Goal: Task Accomplishment & Management: Manage account settings

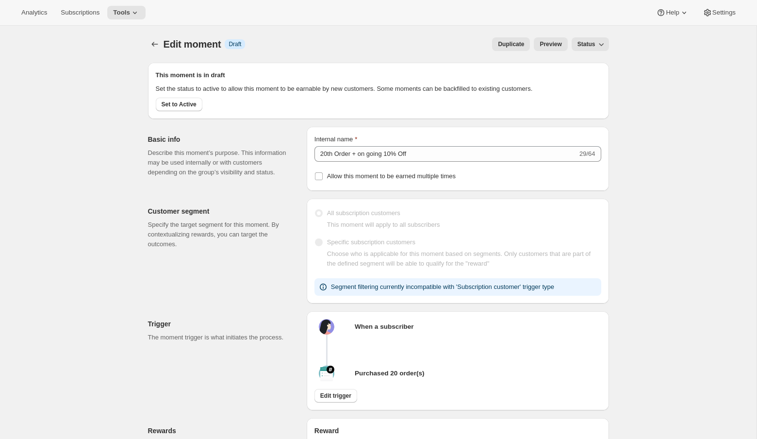
select select "INDEFINETELY"
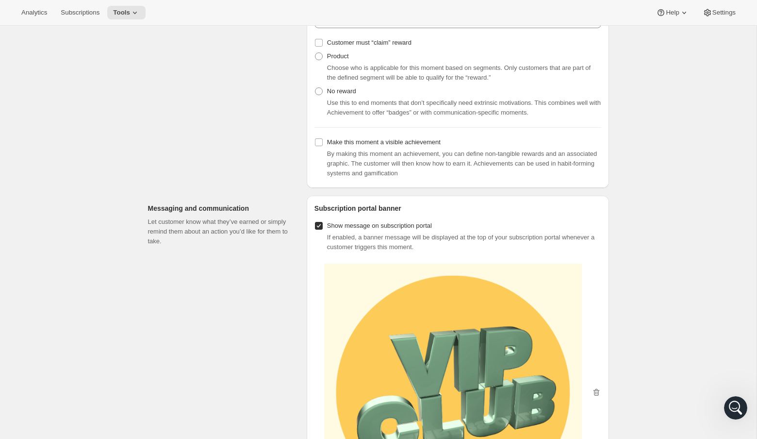
scroll to position [534, 0]
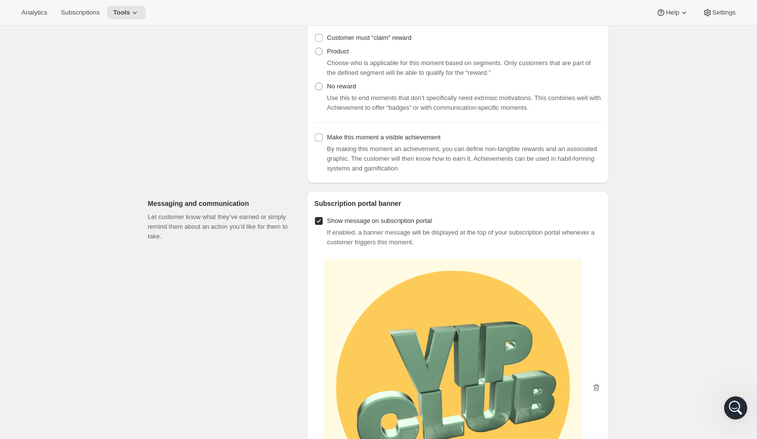
click at [317, 225] on input "Show message on subscription portal" at bounding box center [319, 221] width 8 height 8
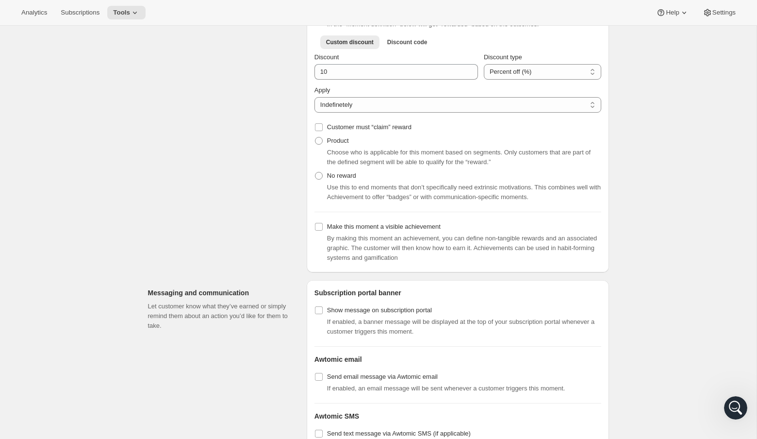
scroll to position [447, 0]
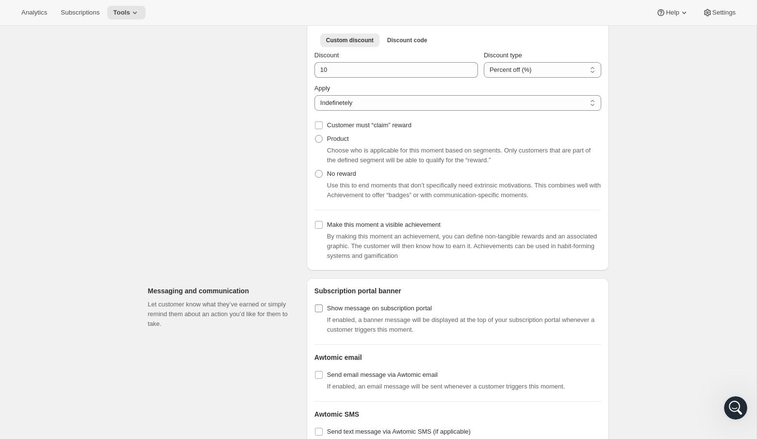
click at [319, 312] on input "Show message on subscription portal" at bounding box center [319, 308] width 8 height 8
checkbox input "true"
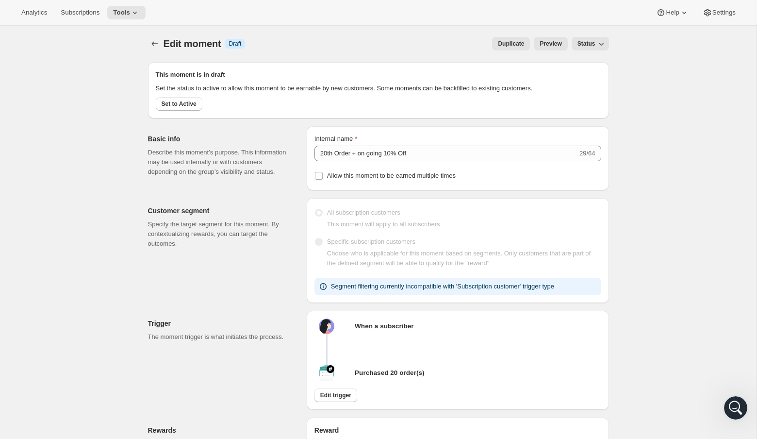
scroll to position [0, 0]
click at [154, 43] on icon "Create moment" at bounding box center [155, 44] width 10 height 10
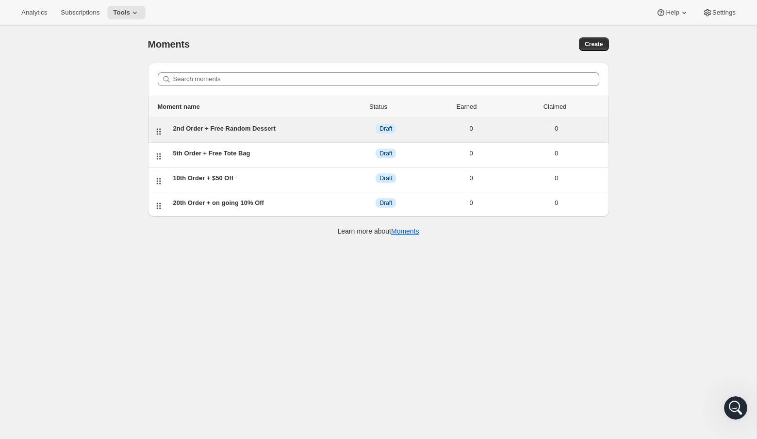
click at [318, 124] on div "2nd Order + Free Random Dessert" at bounding box center [258, 129] width 170 height 10
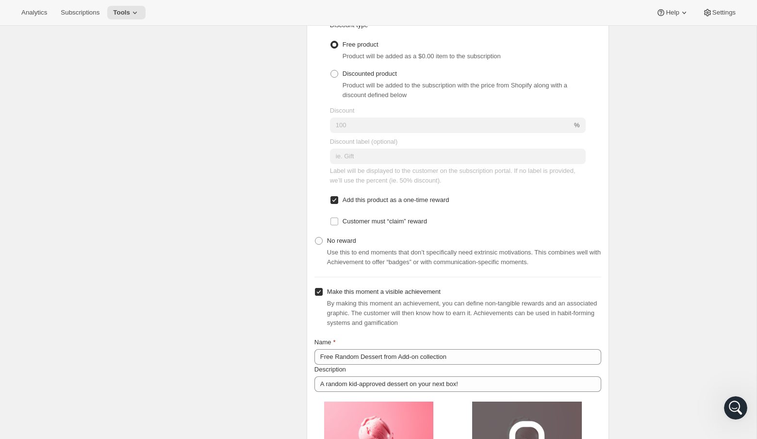
scroll to position [666, 0]
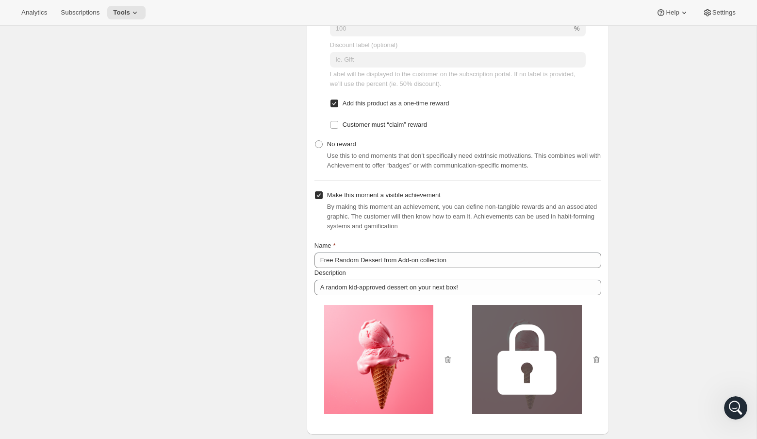
click at [316, 199] on input "Make this moment a visible achievement" at bounding box center [319, 195] width 8 height 8
checkbox input "false"
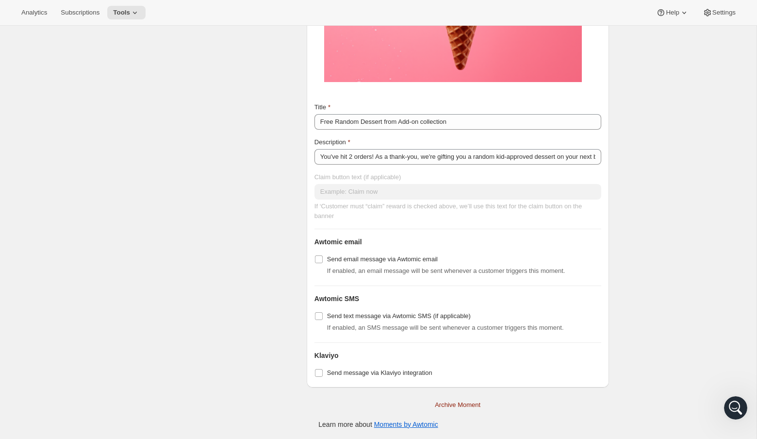
scroll to position [0, 0]
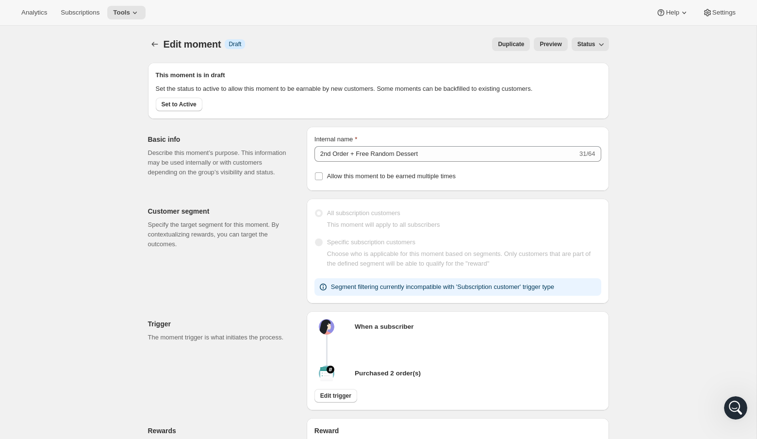
click at [591, 47] on span "Status" at bounding box center [586, 44] width 18 height 8
click at [588, 82] on span "Active" at bounding box center [585, 80] width 17 height 7
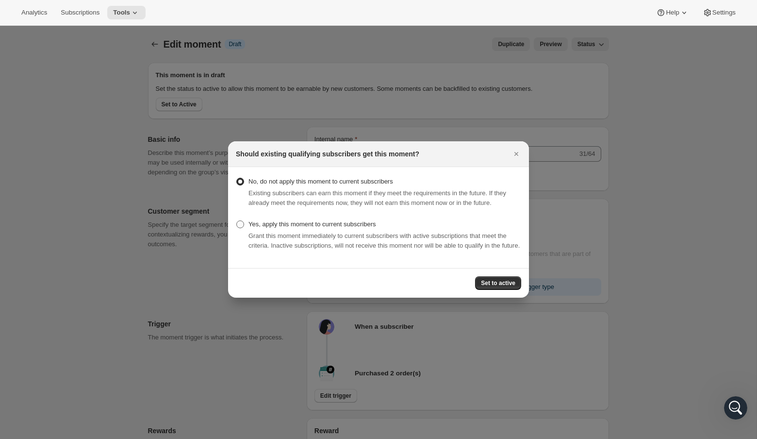
click at [352, 224] on span "Yes, apply this moment to current subscribers" at bounding box center [312, 223] width 128 height 7
click at [237, 221] on input "Yes, apply this moment to current subscribers" at bounding box center [236, 220] width 0 height 0
radio input "true"
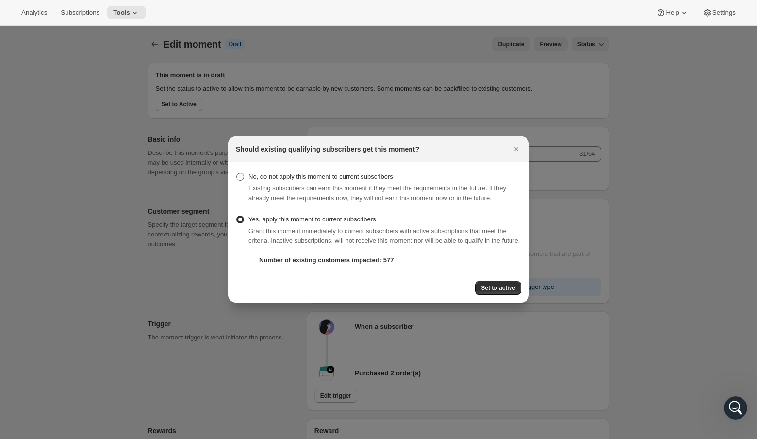
click at [253, 173] on span "No, do not apply this moment to current subscribers" at bounding box center [320, 176] width 145 height 7
click at [237, 173] on input "No, do not apply this moment to current subscribers" at bounding box center [236, 173] width 0 height 0
radio input "true"
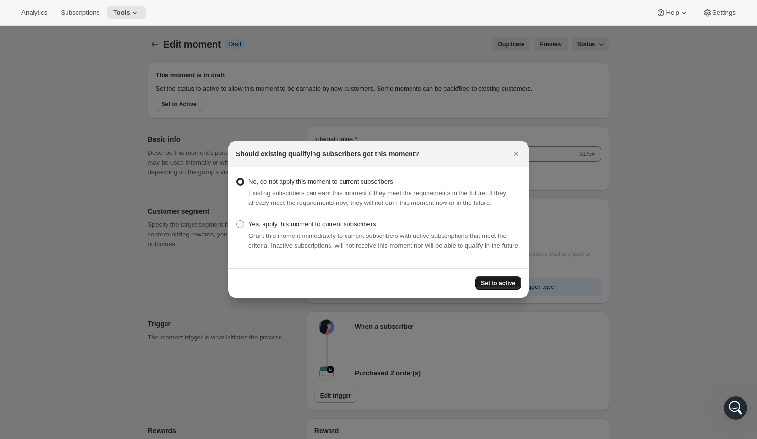
click at [507, 287] on span "Set to active" at bounding box center [498, 283] width 34 height 8
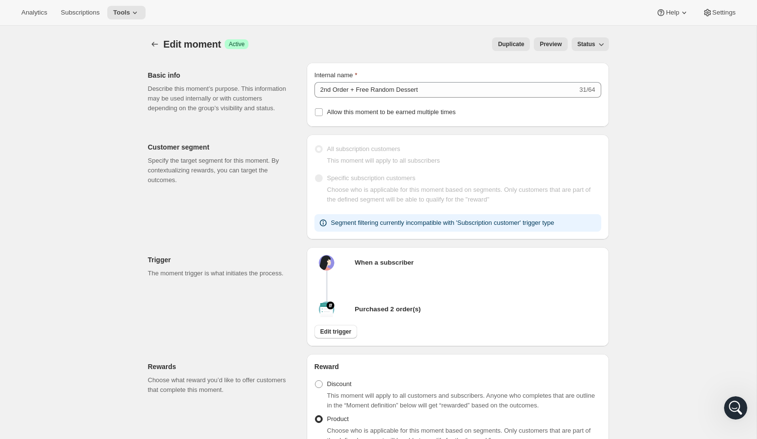
click at [553, 46] on span "Preview" at bounding box center [551, 44] width 22 height 8
click at [152, 45] on icon "Create moment" at bounding box center [154, 44] width 6 height 5
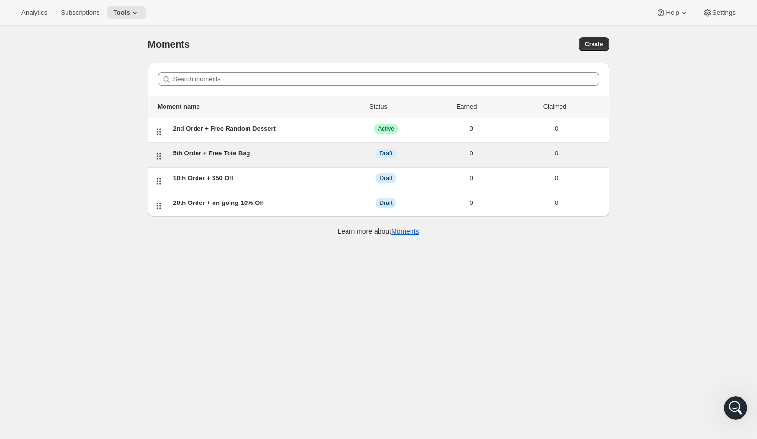
click at [271, 157] on div "5th Order + Free Tote Bag DRAFT Draft 0 0" at bounding box center [386, 154] width 434 height 13
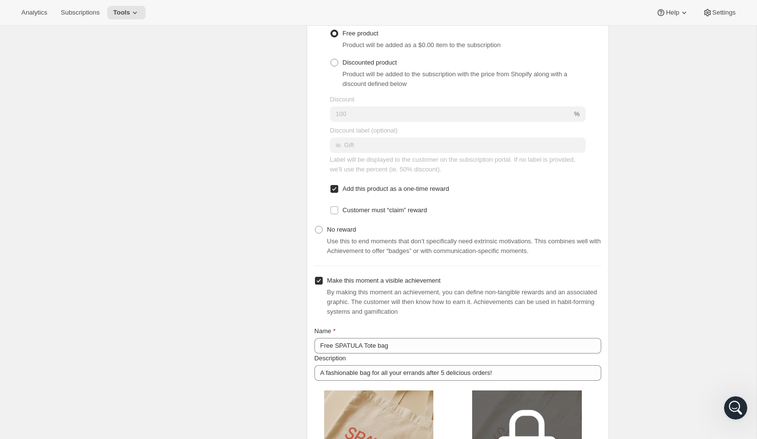
scroll to position [586, 0]
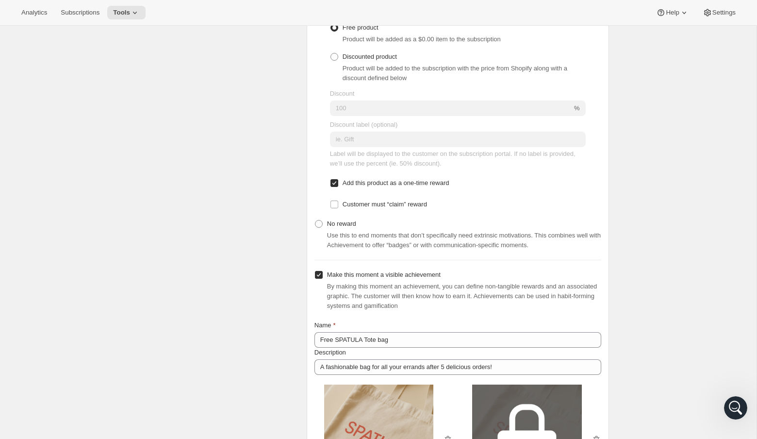
click at [316, 278] on input "Make this moment a visible achievement" at bounding box center [319, 275] width 8 height 8
checkbox input "false"
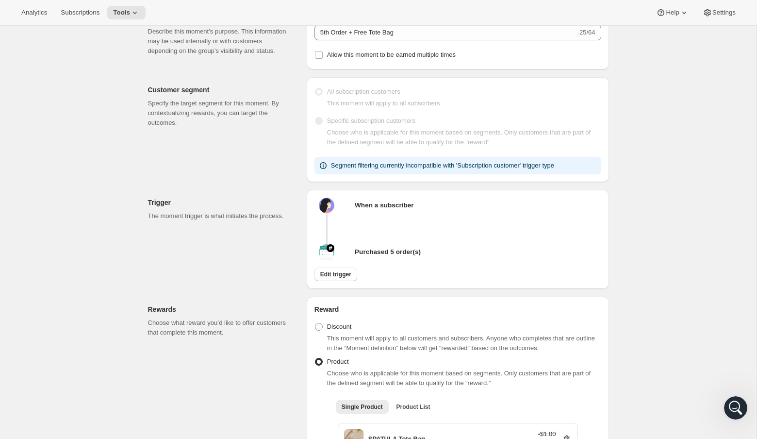
scroll to position [0, 0]
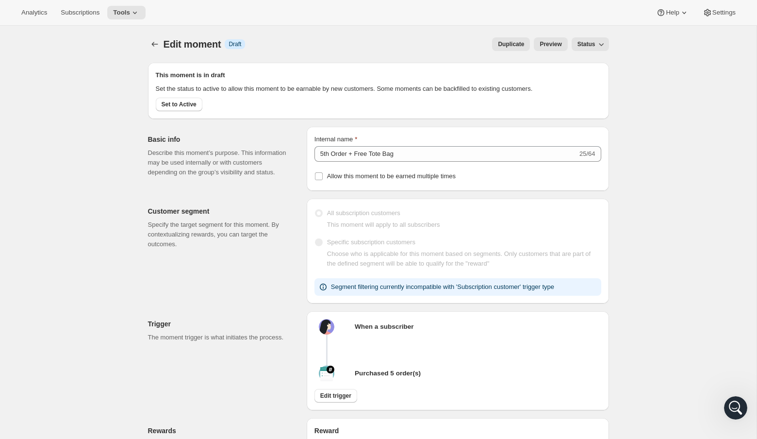
drag, startPoint x: 552, startPoint y: 43, endPoint x: 405, endPoint y: 112, distance: 162.1
click at [177, 111] on button "Set to Active" at bounding box center [179, 105] width 47 height 14
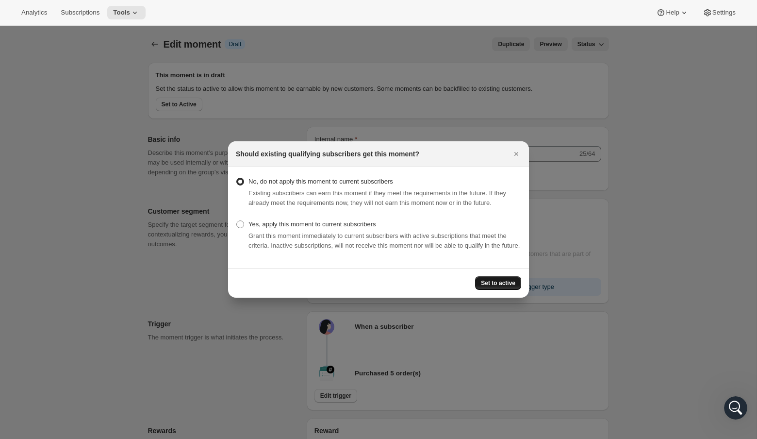
click at [499, 288] on button "Set to active" at bounding box center [498, 283] width 46 height 14
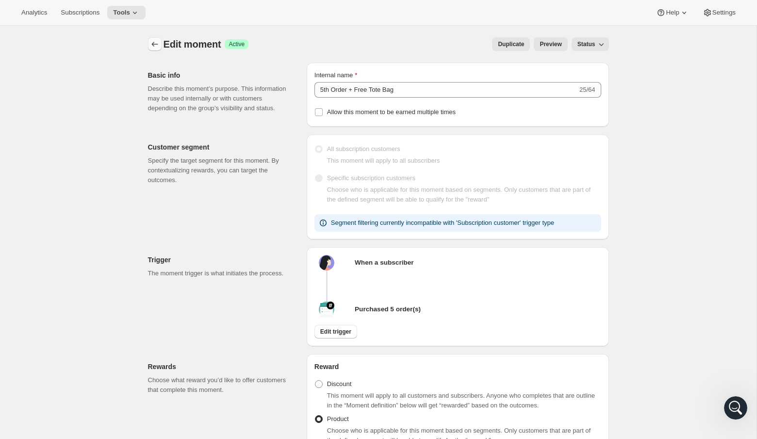
click at [155, 49] on button "Create moment" at bounding box center [155, 44] width 14 height 14
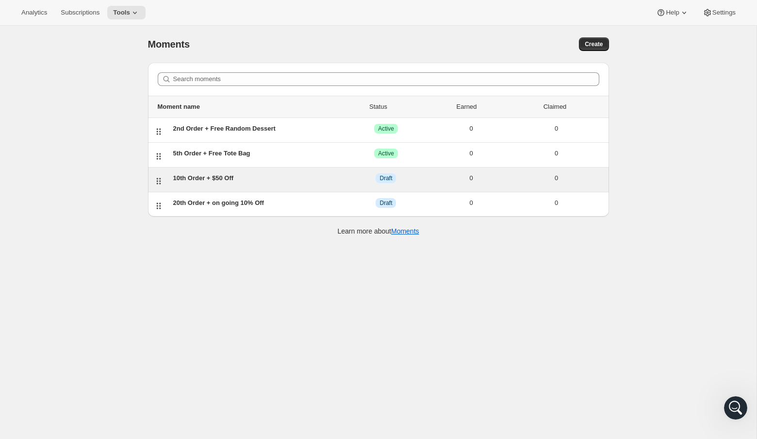
click at [219, 182] on div "10th Order + $50 Off DRAFT Draft 0 0" at bounding box center [386, 179] width 434 height 13
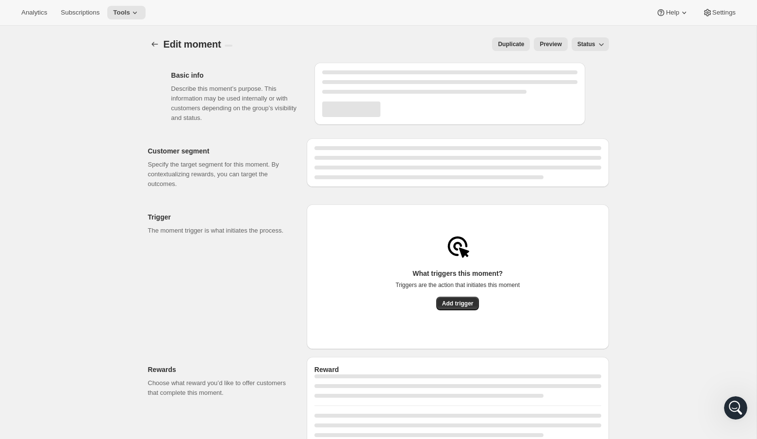
select select "FIXED_AMOUNT"
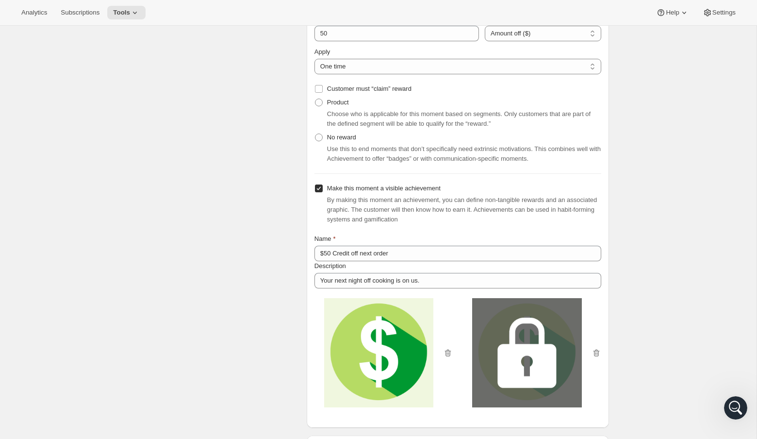
scroll to position [618, 0]
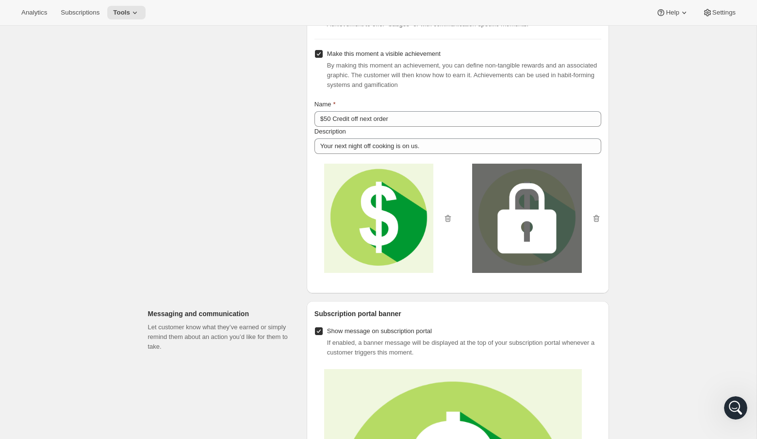
click at [318, 58] on input "Make this moment a visible achievement" at bounding box center [319, 54] width 8 height 8
checkbox input "false"
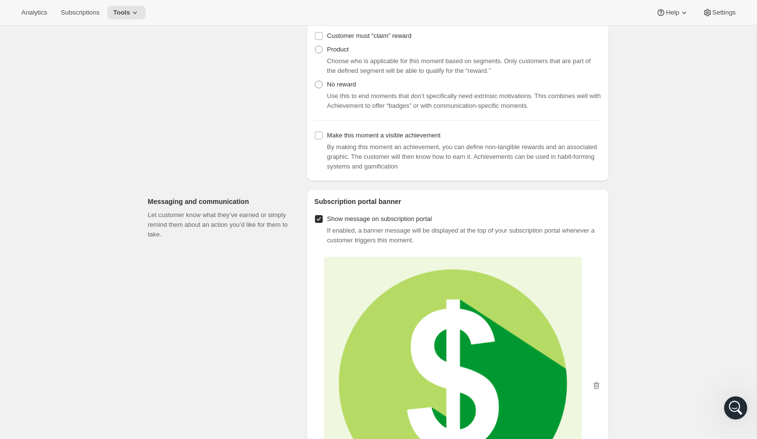
scroll to position [0, 0]
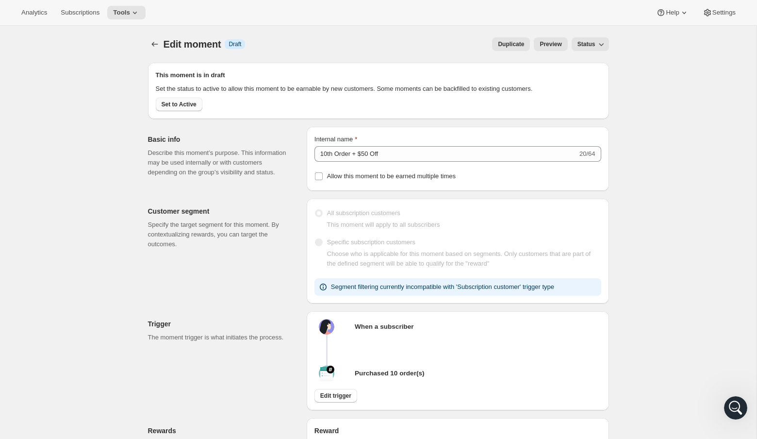
click at [187, 111] on button "Set to Active" at bounding box center [179, 105] width 47 height 14
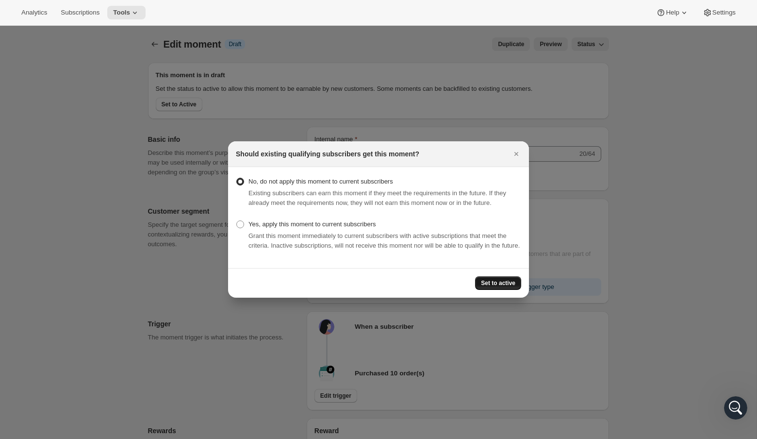
click at [504, 288] on button "Set to active" at bounding box center [498, 283] width 46 height 14
